Goal: Transaction & Acquisition: Purchase product/service

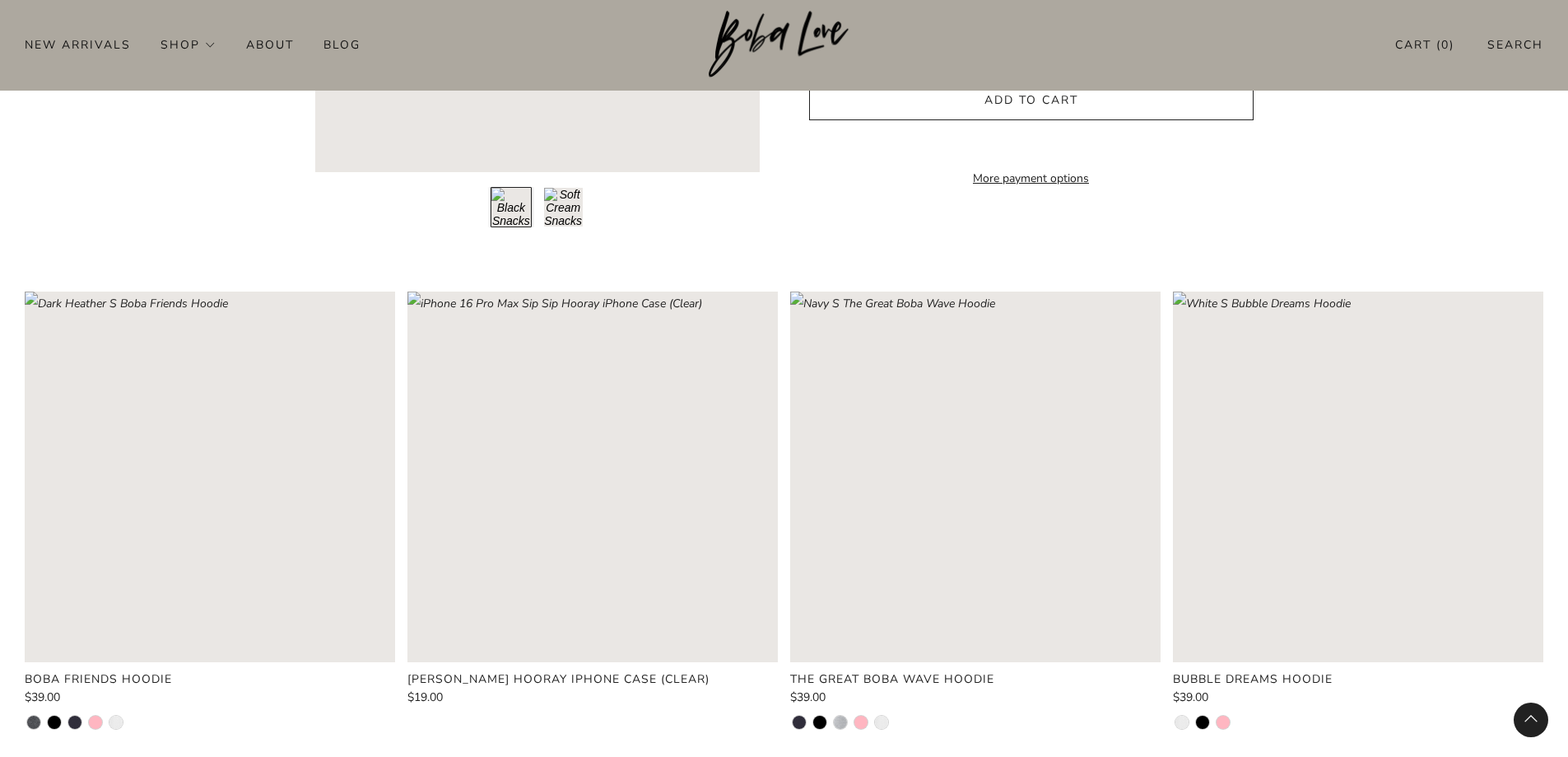
scroll to position [2224, 0]
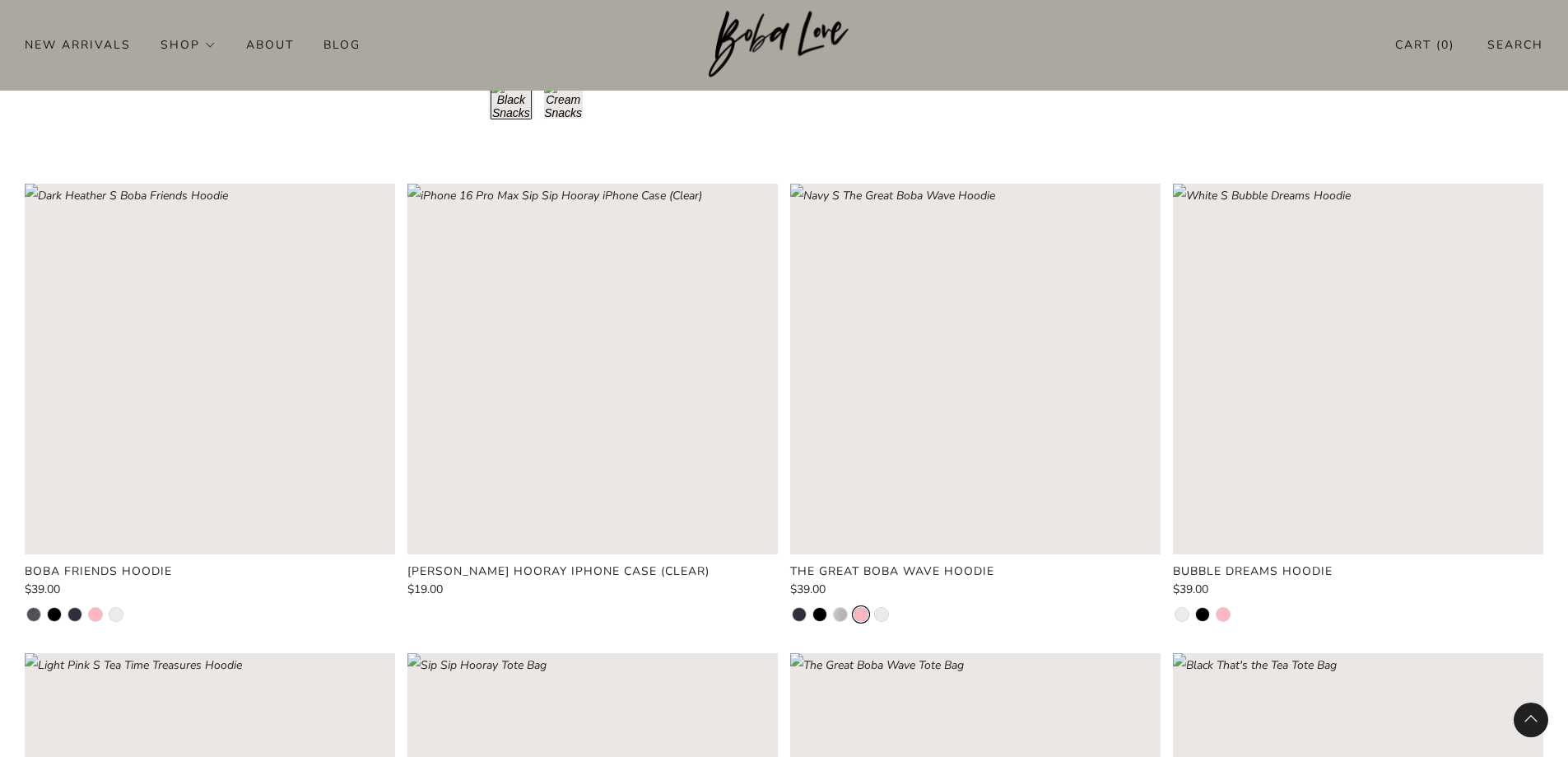
click at [859, 614] on li at bounding box center [860, 614] width 13 height 13
click at [93, 612] on li at bounding box center [95, 614] width 13 height 13
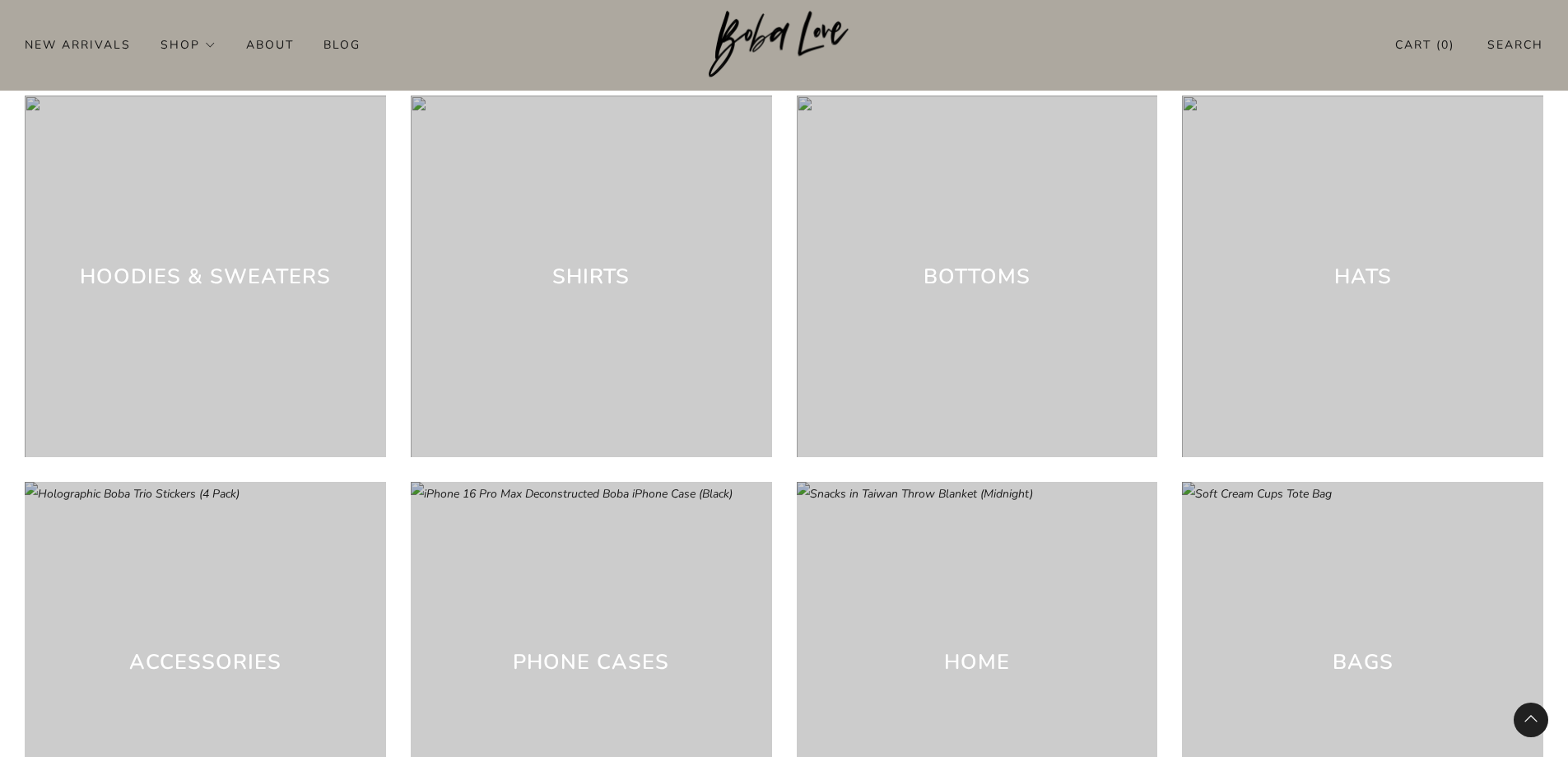
scroll to position [4692, 0]
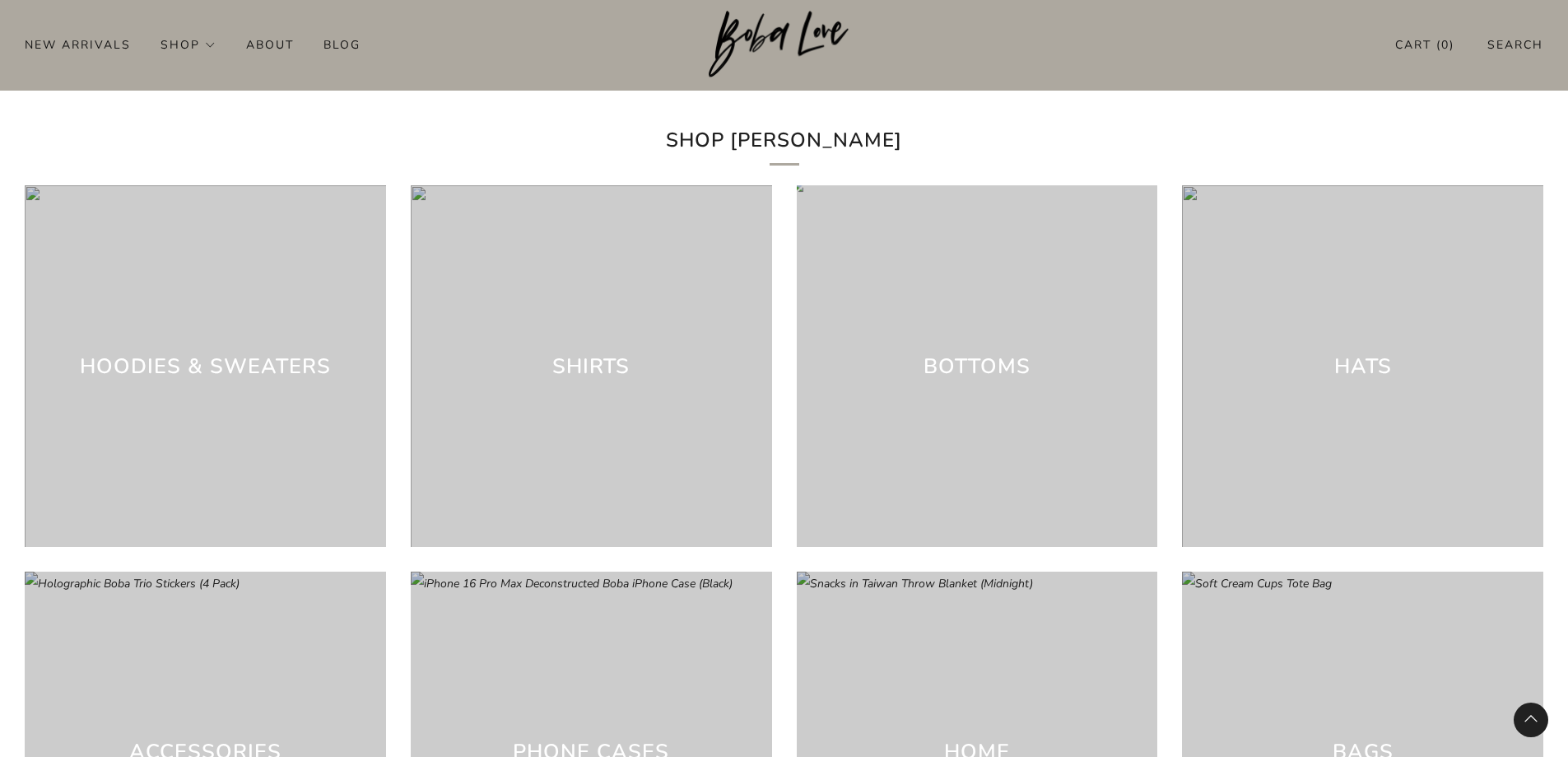
click at [999, 383] on h3 "Bottoms" at bounding box center [977, 366] width 107 height 33
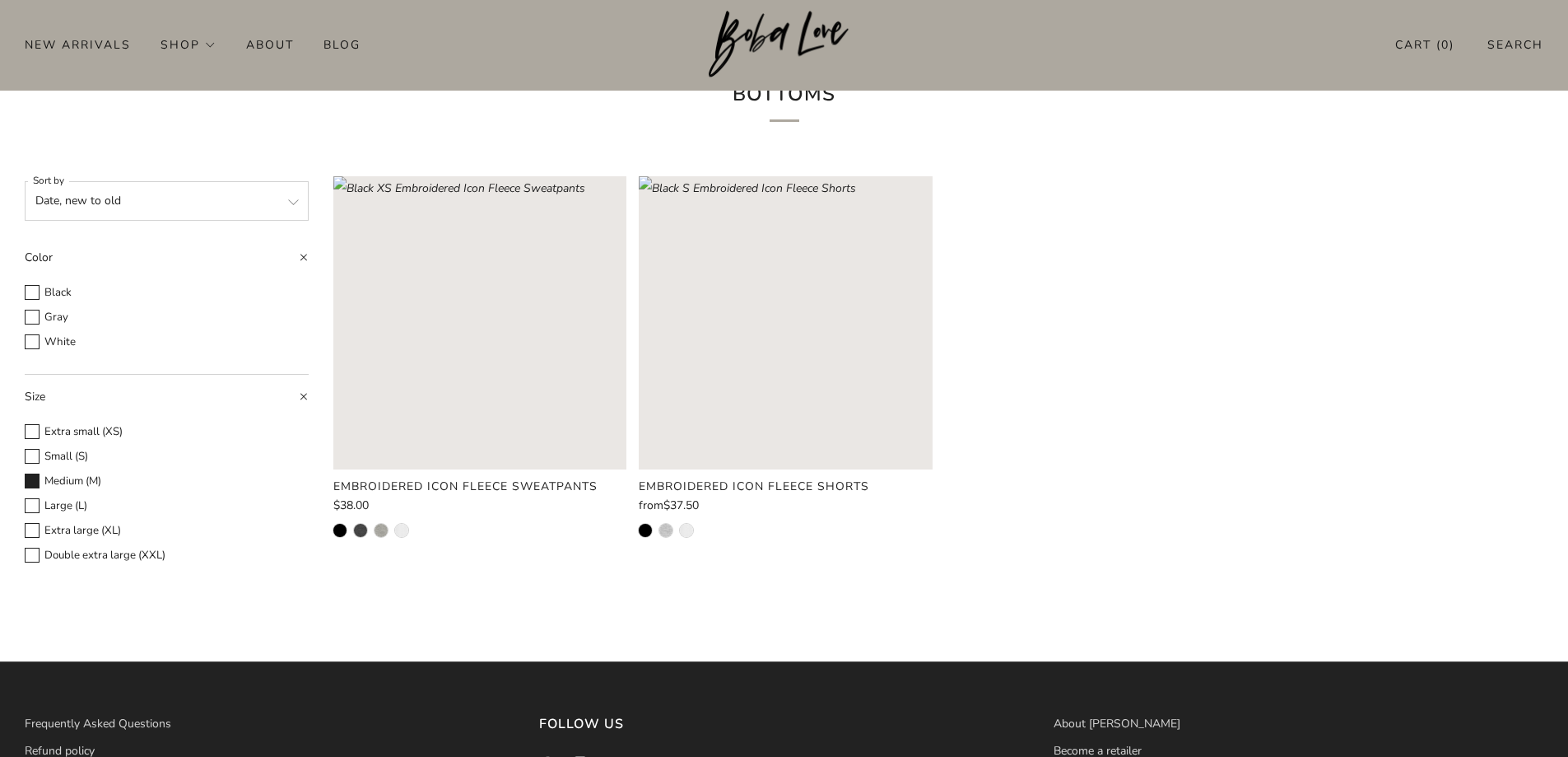
scroll to position [68, 0]
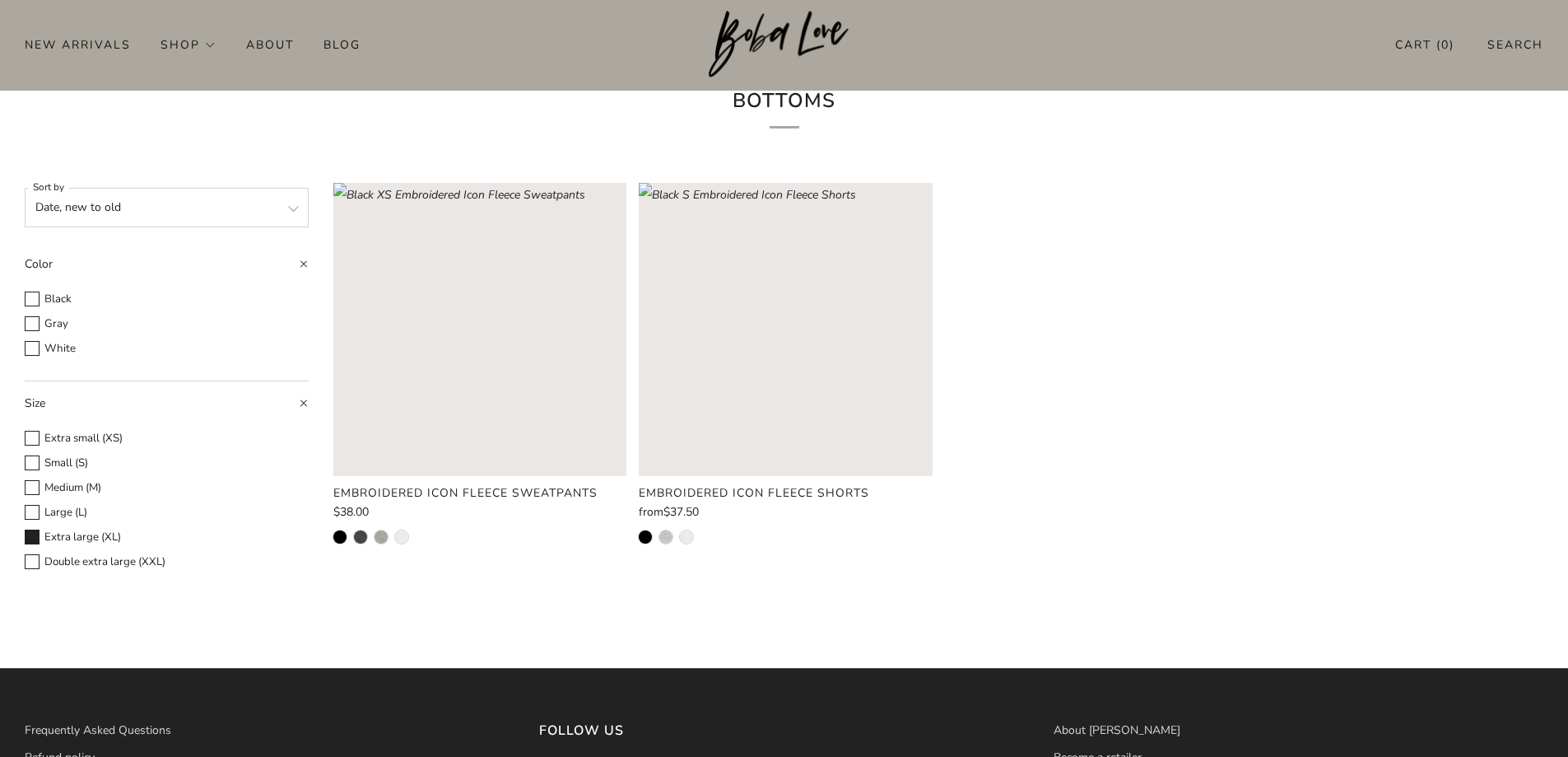
click at [32, 540] on span at bounding box center [32, 536] width 15 height 15
click at [25, 528] on input "Extra large (XL)" at bounding box center [24, 527] width 1 height 1
checkbox input "true"
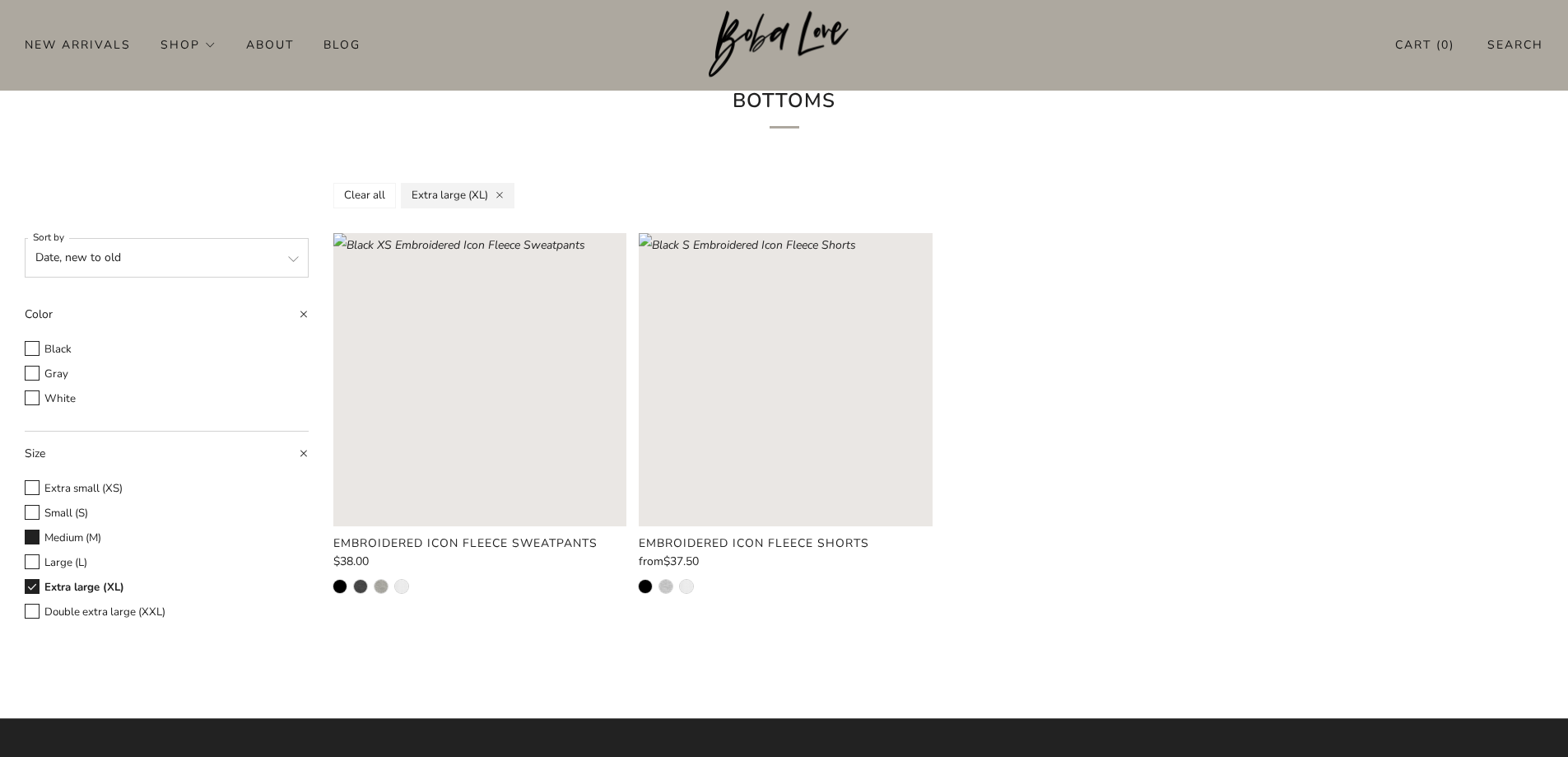
click at [33, 539] on span at bounding box center [32, 536] width 15 height 15
click at [25, 529] on input "Medium (M)" at bounding box center [24, 528] width 1 height 1
checkbox input "true"
